Goal: Task Accomplishment & Management: Manage account settings

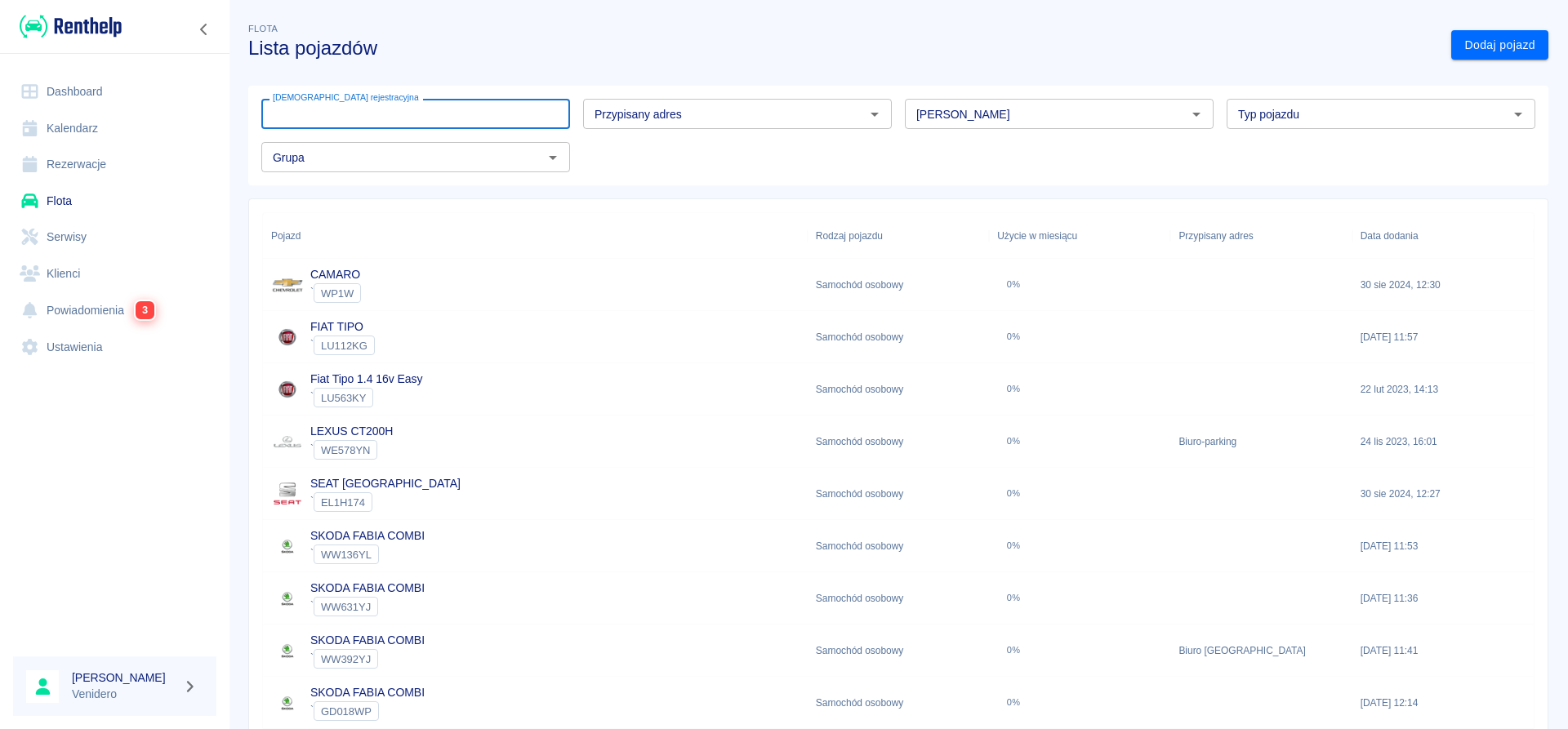
click at [433, 115] on input "[DEMOGRAPHIC_DATA] rejestracyjna" at bounding box center [415, 114] width 309 height 31
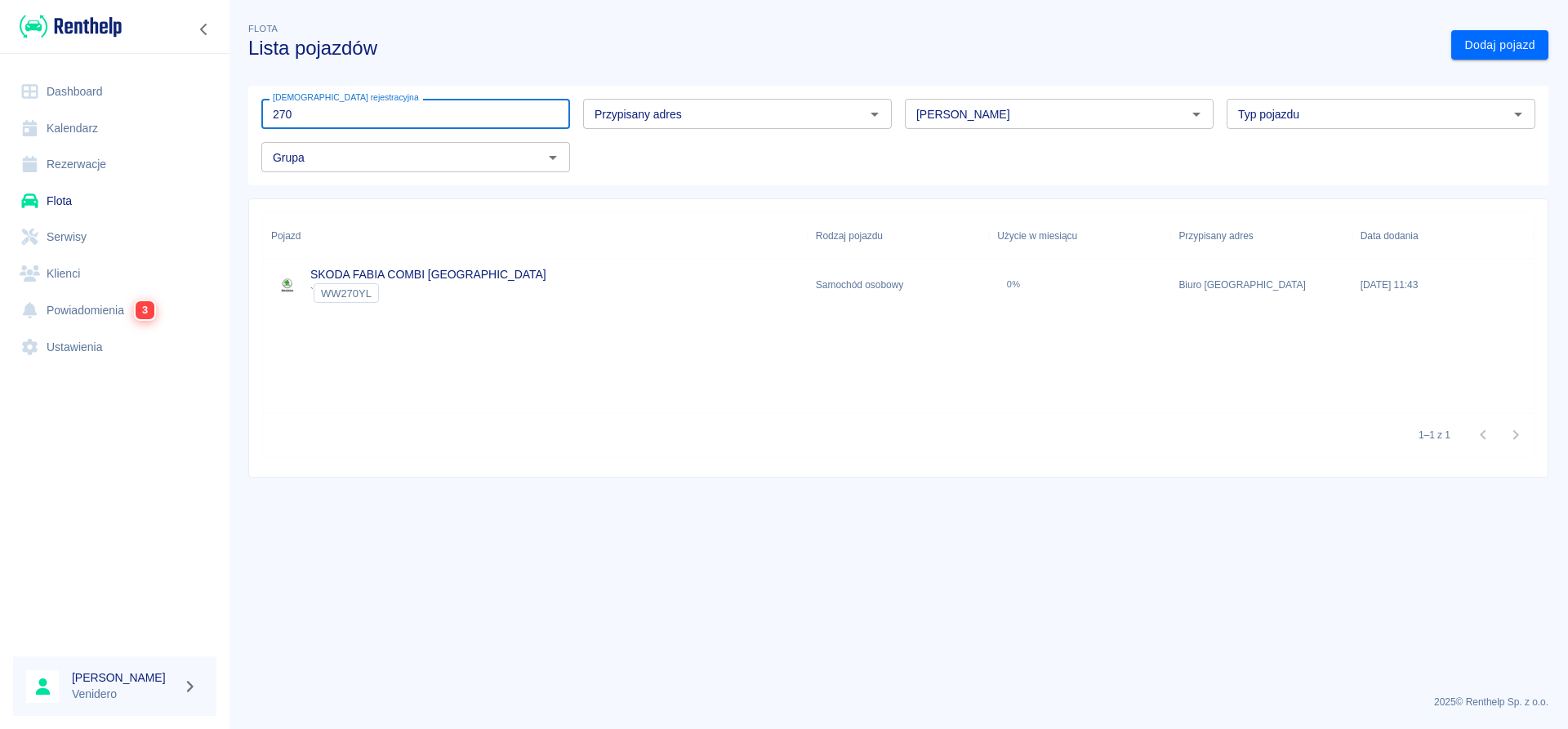
type input "270"
click at [380, 274] on link "SKODA FABIA COMBI KRAKÓW" at bounding box center [428, 274] width 236 height 13
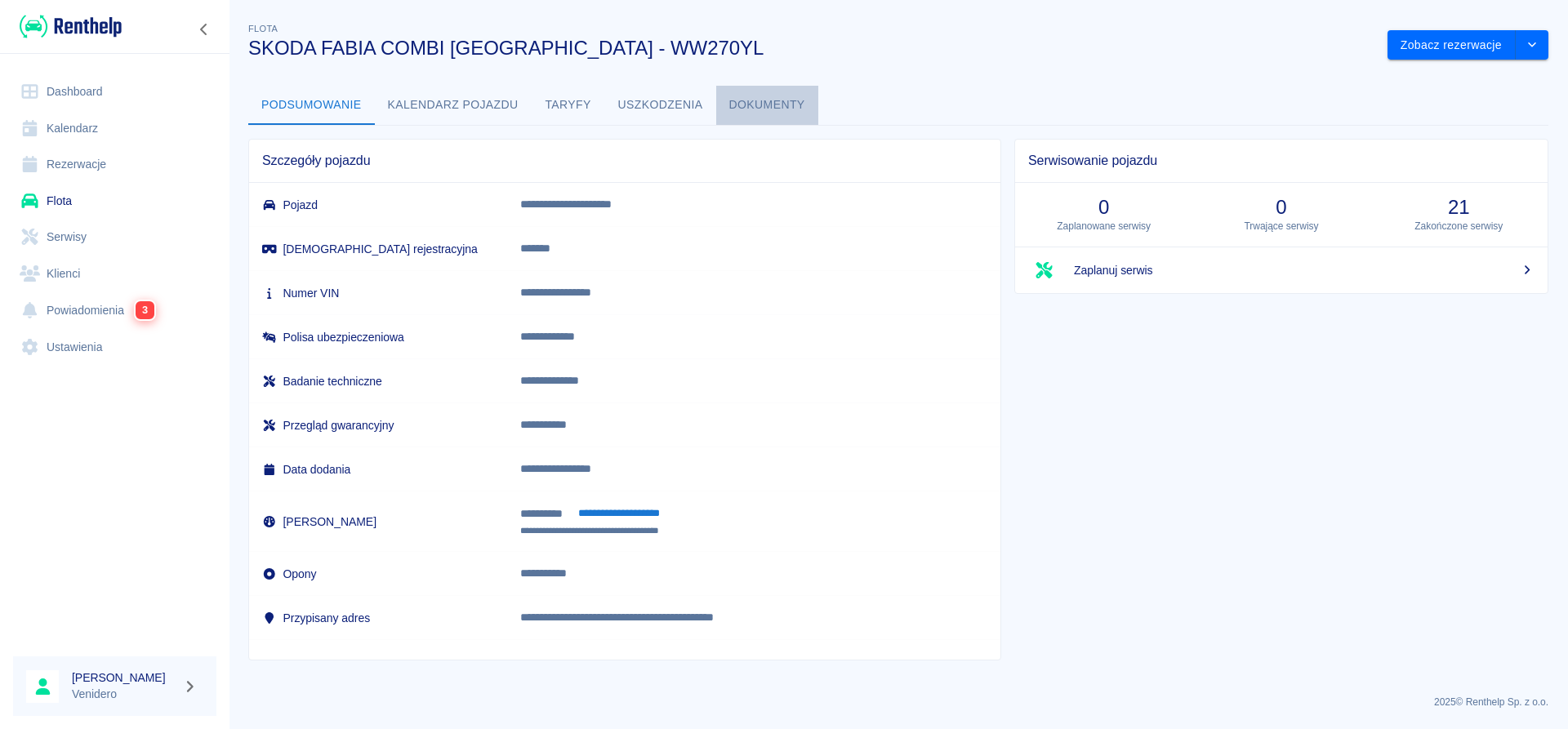
click at [752, 103] on button "Dokumenty" at bounding box center [767, 105] width 102 height 39
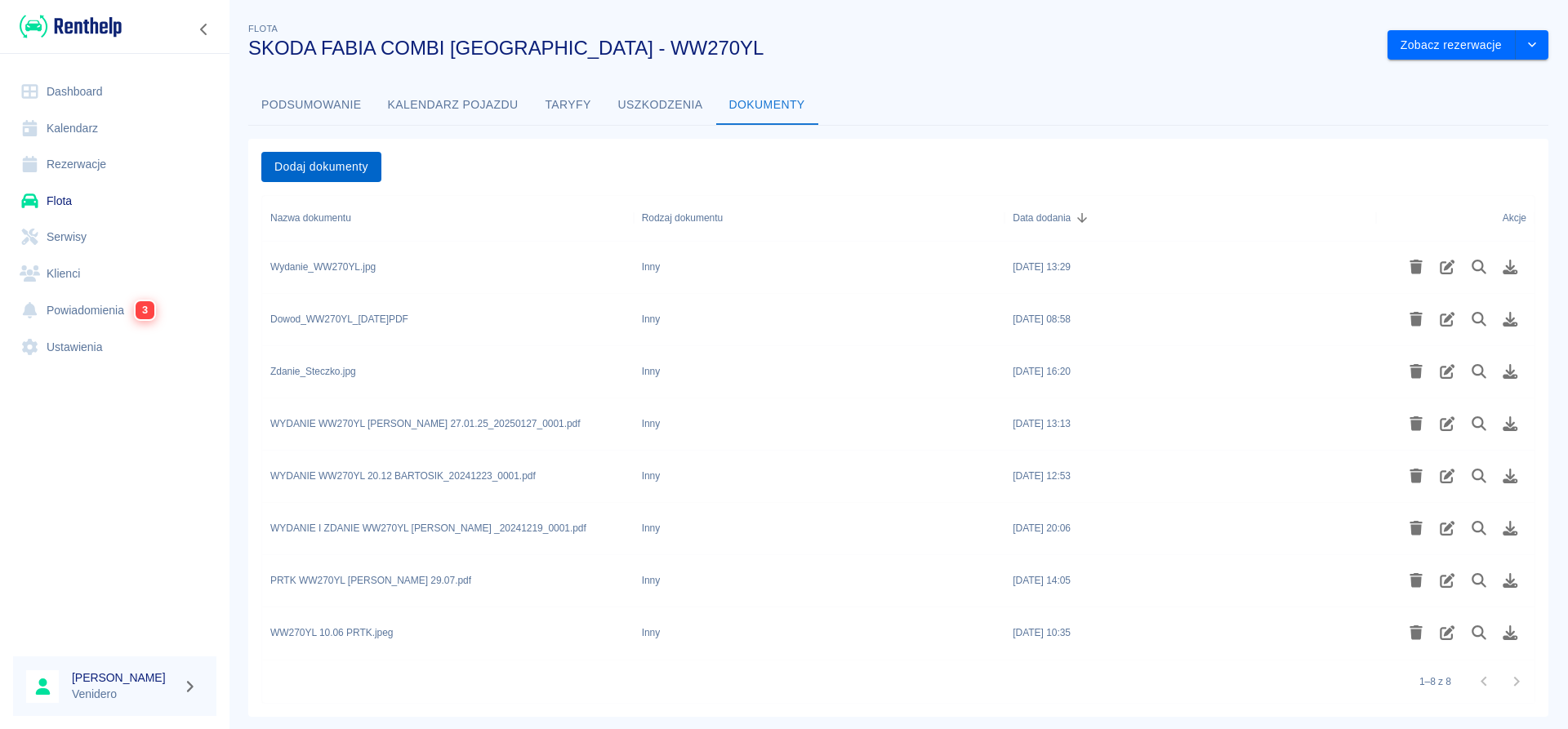
click at [355, 170] on button "Dodaj dokumenty" at bounding box center [320, 167] width 120 height 31
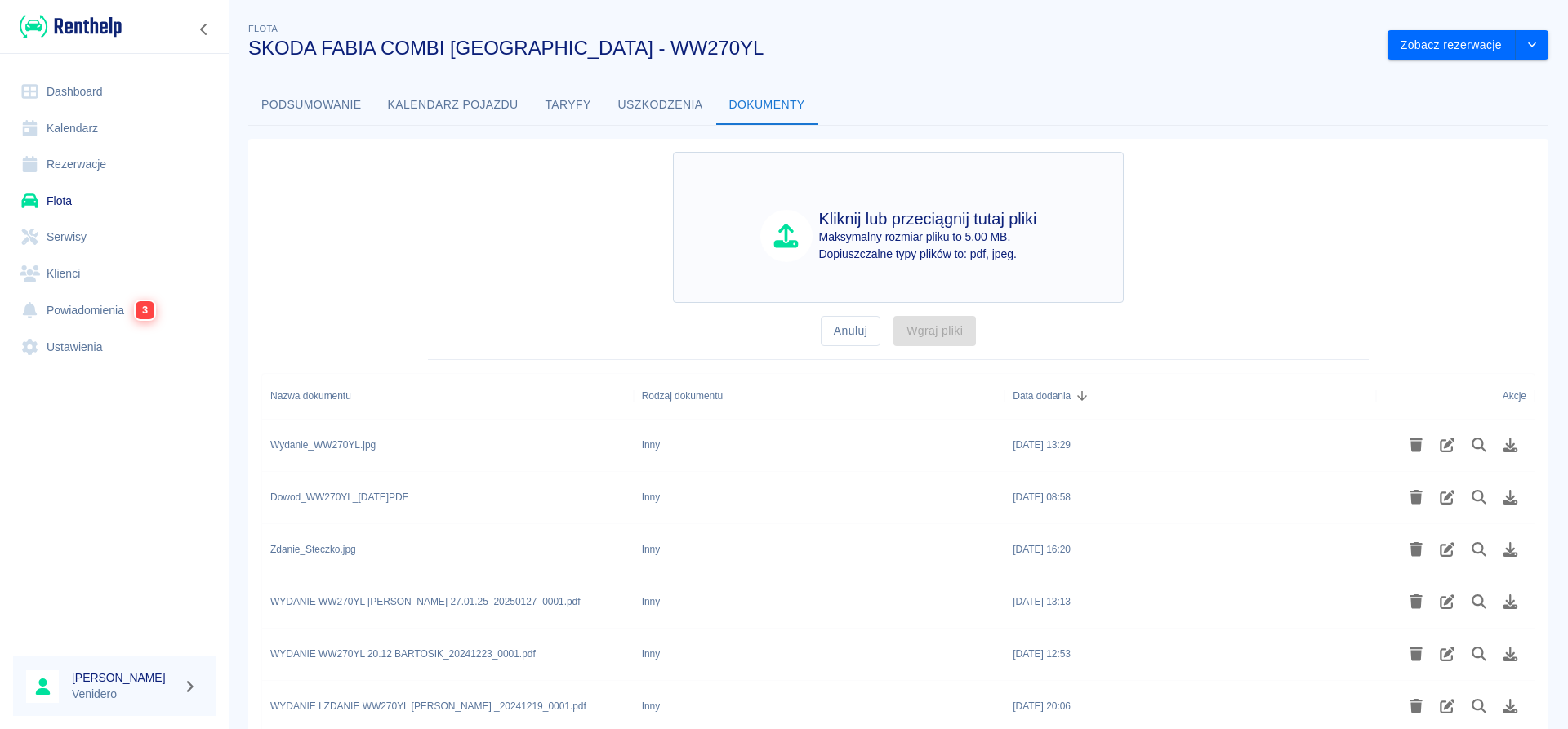
click at [926, 219] on h4 "Kliknij lub przeciągnij tutaj pliki" at bounding box center [928, 218] width 218 height 20
type input "C:\fakepath\Zdanie_WW270YL_LesniakM.pdf"
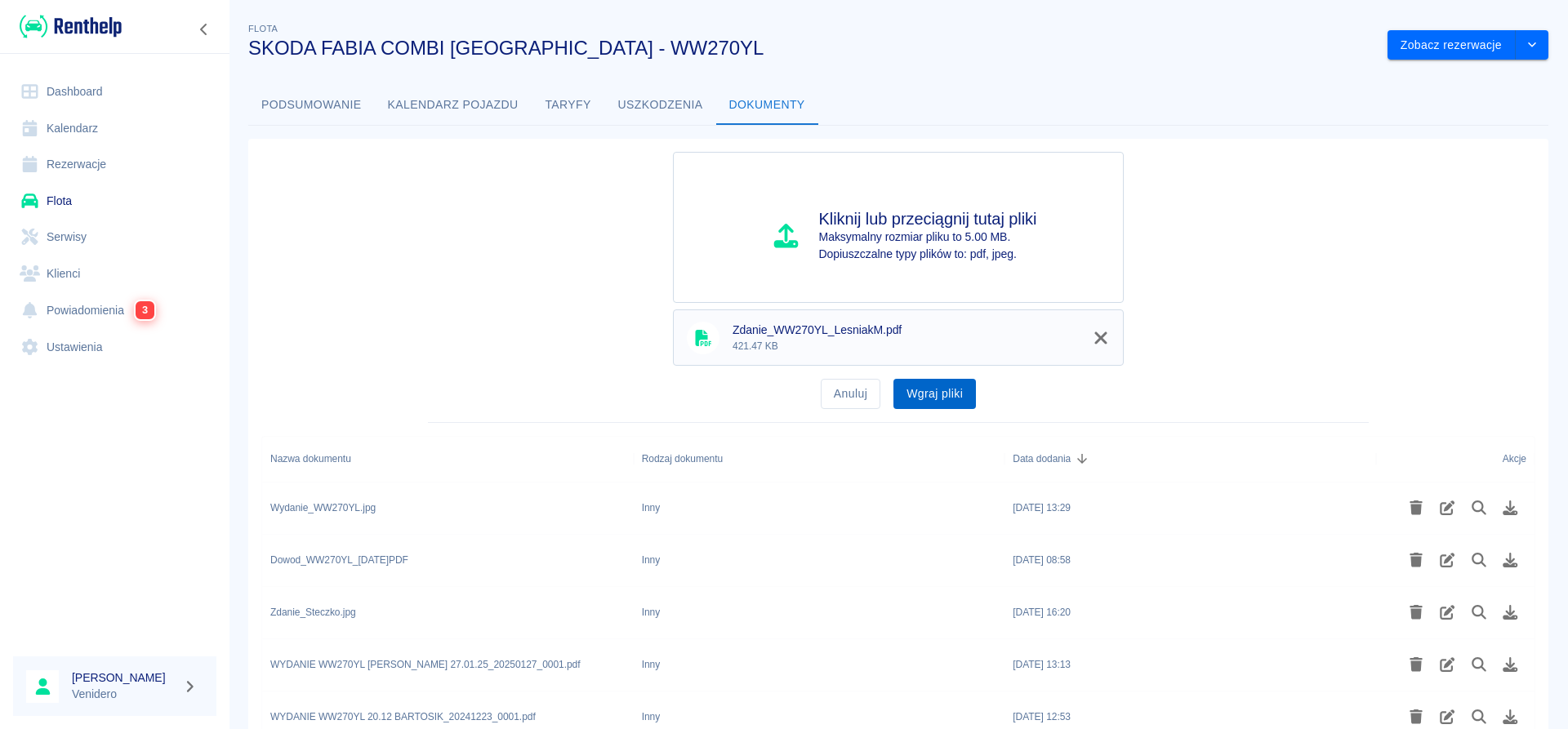
click at [931, 401] on button "Wgraj pliki" at bounding box center [934, 394] width 82 height 31
